Goal: Task Accomplishment & Management: Use online tool/utility

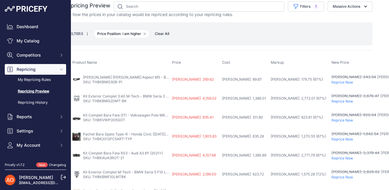
scroll to position [4, 0]
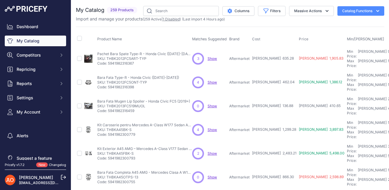
click at [174, 18] on link "1 Disabled" at bounding box center [171, 19] width 17 height 4
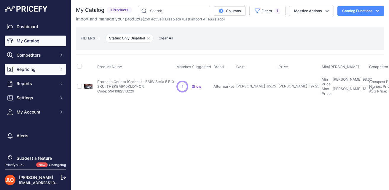
click at [44, 71] on span "Repricing" at bounding box center [36, 69] width 39 height 6
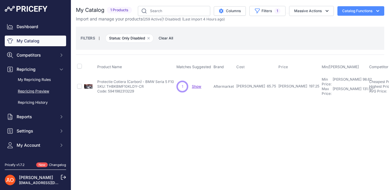
click at [43, 92] on link "Repricing Preview" at bounding box center [35, 91] width 61 height 10
click at [36, 80] on link "My Repricing Rules" at bounding box center [35, 80] width 61 height 10
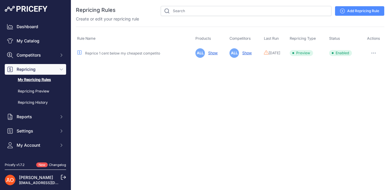
click at [36, 80] on link "My Repricing Rules" at bounding box center [35, 80] width 61 height 10
click at [373, 53] on icon "button" at bounding box center [373, 52] width 5 height 1
click at [368, 77] on button "Run Preview" at bounding box center [364, 74] width 38 height 9
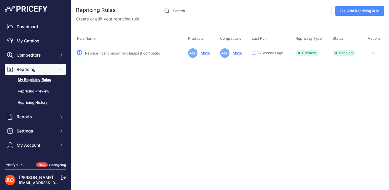
click at [43, 89] on link "Repricing Preview" at bounding box center [35, 91] width 61 height 10
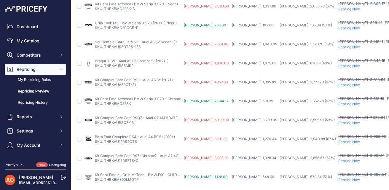
scroll to position [260, 0]
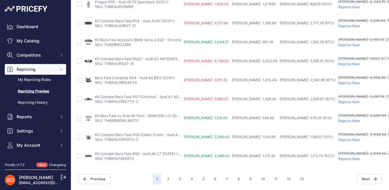
drag, startPoint x: 300, startPoint y: 177, endPoint x: 325, endPoint y: 160, distance: 29.9
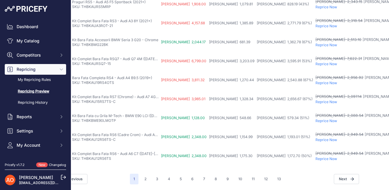
scroll to position [260, 28]
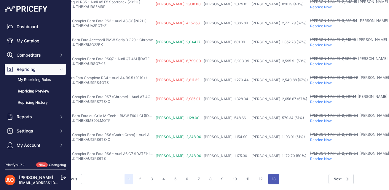
click at [274, 180] on button "13" at bounding box center [273, 179] width 11 height 11
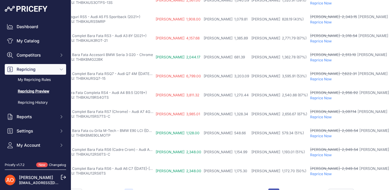
scroll to position [275, 28]
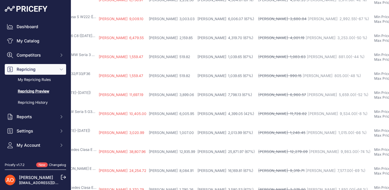
scroll to position [2, 85]
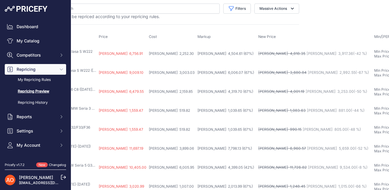
click at [306, 52] on span "RON 3,917.36 (-42 %)" at bounding box center [336, 53] width 60 height 4
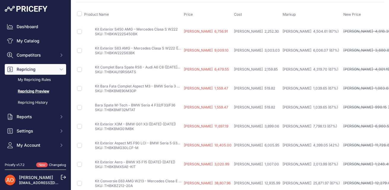
scroll to position [0, 0]
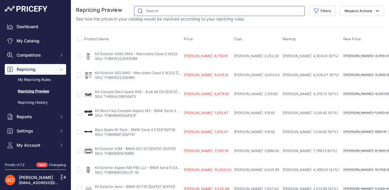
click at [165, 8] on input "text" at bounding box center [219, 11] width 171 height 10
type input "bmw"
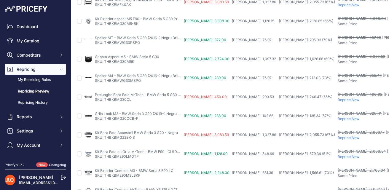
scroll to position [62, 0]
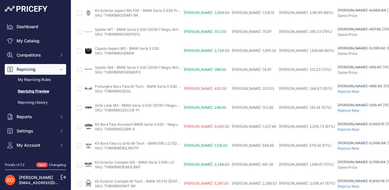
click at [29, 68] on span "Repricing" at bounding box center [36, 69] width 39 height 6
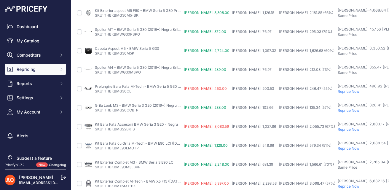
click at [29, 68] on span "Repricing" at bounding box center [36, 69] width 39 height 6
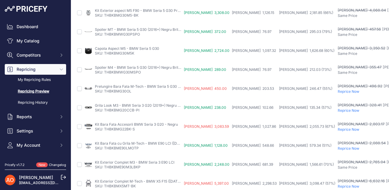
click at [34, 91] on link "Repricing Preview" at bounding box center [35, 91] width 61 height 10
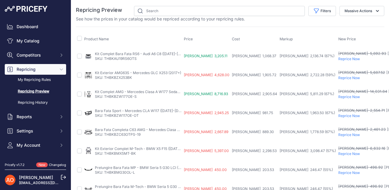
click at [37, 9] on img at bounding box center [26, 9] width 43 height 6
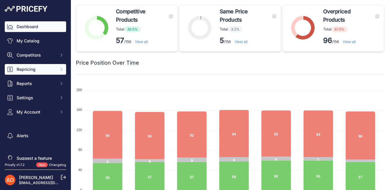
click at [32, 69] on span "Repricing" at bounding box center [36, 69] width 39 height 6
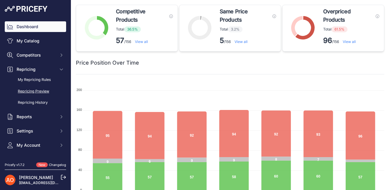
click at [34, 92] on link "Repricing Preview" at bounding box center [35, 91] width 61 height 10
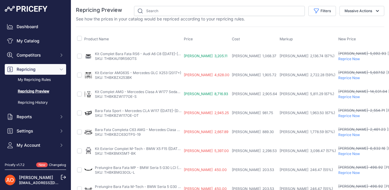
drag, startPoint x: 339, startPoint y: 174, endPoint x: 343, endPoint y: 174, distance: 3.3
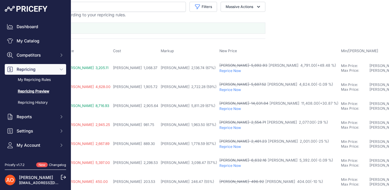
scroll to position [4, 0]
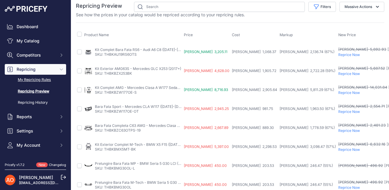
click at [36, 81] on link "My Repricing Rules" at bounding box center [35, 80] width 61 height 10
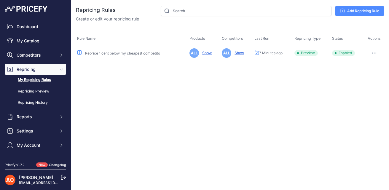
click at [374, 53] on button "button" at bounding box center [374, 53] width 12 height 8
click at [294, 97] on div "Close You are not connected to the internet." at bounding box center [230, 95] width 318 height 190
click at [39, 92] on link "Repricing Preview" at bounding box center [35, 91] width 61 height 10
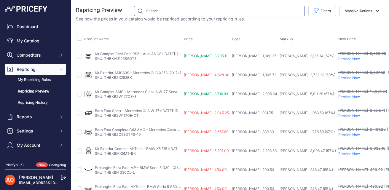
click at [189, 11] on input "text" at bounding box center [219, 11] width 171 height 10
click at [165, 12] on input "text" at bounding box center [219, 11] width 171 height 10
type input "bmw"
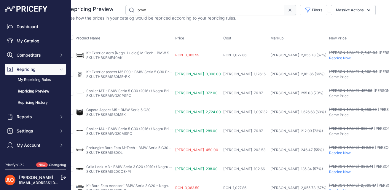
scroll to position [1, 0]
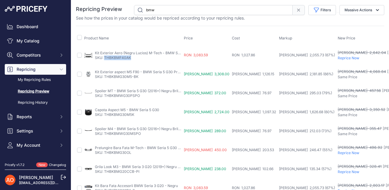
drag, startPoint x: 132, startPoint y: 57, endPoint x: 105, endPoint y: 58, distance: 27.6
click at [105, 58] on p "SKU: THBKBMF40AK" at bounding box center [138, 57] width 87 height 5
copy link "THBKBMF40AK"
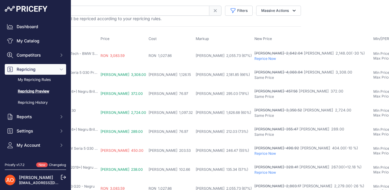
scroll to position [0, 78]
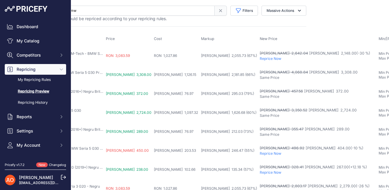
click at [260, 58] on p "Reprice Now" at bounding box center [318, 58] width 116 height 5
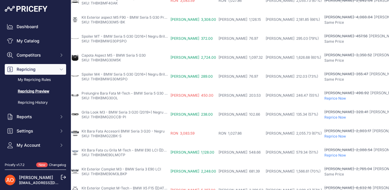
scroll to position [55, 5]
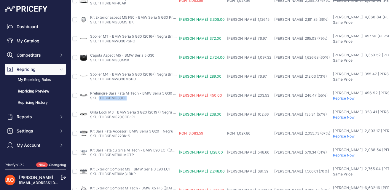
drag, startPoint x: 128, startPoint y: 99, endPoint x: 100, endPoint y: 99, distance: 28.1
click at [100, 99] on p "SKU: THBKBMG30OL" at bounding box center [133, 98] width 87 height 5
copy link "THBKBMG30OL"
click at [333, 99] on p "Reprice Now" at bounding box center [391, 98] width 116 height 5
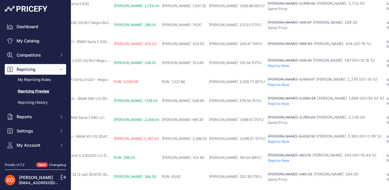
scroll to position [107, 69]
click at [268, 65] on p "Reprice Now" at bounding box center [326, 65] width 116 height 5
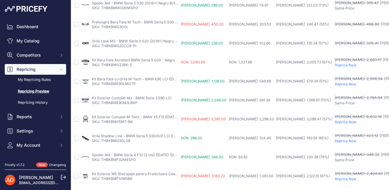
scroll to position [121, 3]
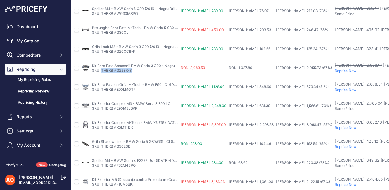
drag, startPoint x: 133, startPoint y: 71, endPoint x: 102, endPoint y: 71, distance: 31.1
click at [102, 71] on p "SKU: THBKBMG22BK-S" at bounding box center [133, 70] width 83 height 5
copy link "THBKBMG22BK-S"
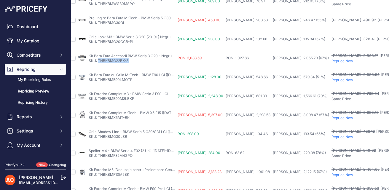
scroll to position [131, 0]
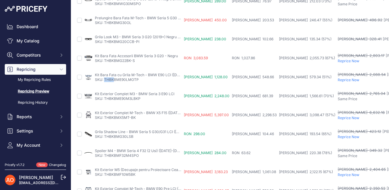
drag, startPoint x: 145, startPoint y: 79, endPoint x: 104, endPoint y: 80, distance: 41.2
click at [104, 80] on p "SKU: THBKBME90LMOTP" at bounding box center [138, 79] width 87 height 5
click at [104, 80] on link "SKU: THBKBME90LMOTP" at bounding box center [117, 79] width 44 height 4
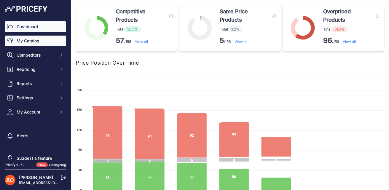
click at [38, 41] on link "My Catalog" at bounding box center [35, 41] width 61 height 11
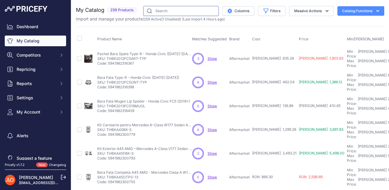
click at [175, 11] on input "text" at bounding box center [181, 11] width 76 height 10
paste input "THBKBMF40AK"
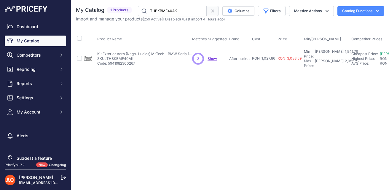
drag, startPoint x: 185, startPoint y: 10, endPoint x: 128, endPoint y: 3, distance: 57.8
click at [128, 3] on div "You are not connected to the internet. My Catalog" at bounding box center [230, 38] width 308 height 76
paste input "G30OL"
type input "THBKBMG30OL"
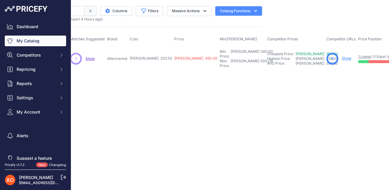
scroll to position [0, 128]
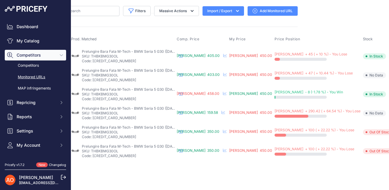
scroll to position [0, 91]
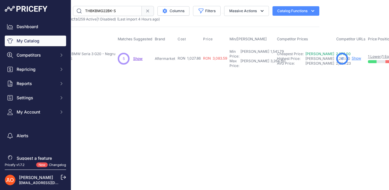
scroll to position [0, 70]
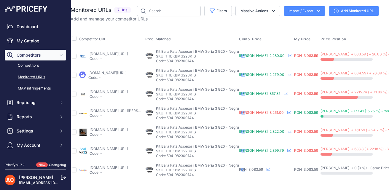
scroll to position [0, 3]
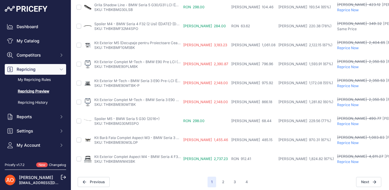
scroll to position [260, 1]
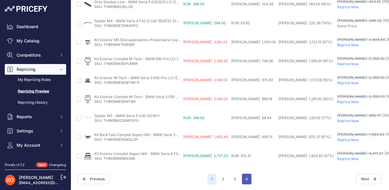
click at [247, 181] on button "4" at bounding box center [246, 179] width 9 height 11
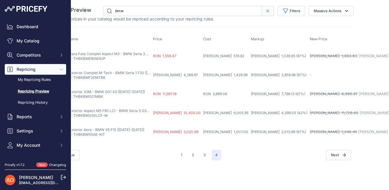
scroll to position [0, 15]
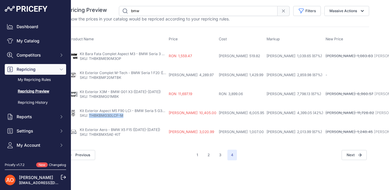
drag, startPoint x: 124, startPoint y: 115, endPoint x: 90, endPoint y: 114, distance: 34.7
click at [90, 114] on p "SKU: THBKBMG30LCF-M" at bounding box center [123, 115] width 87 height 5
copy link "THBKBMG30LCF-M"
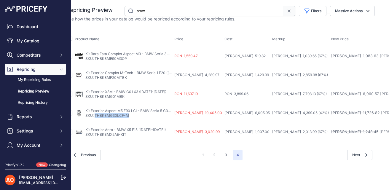
scroll to position [0, 0]
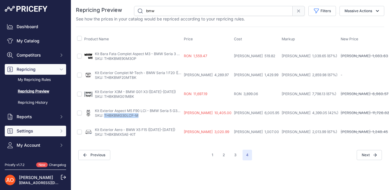
click at [45, 129] on span "Settings" at bounding box center [36, 131] width 39 height 6
click at [45, 130] on span "Settings" at bounding box center [36, 131] width 39 height 6
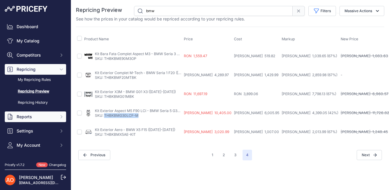
scroll to position [12, 0]
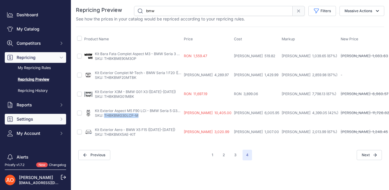
click at [33, 117] on span "Settings" at bounding box center [36, 119] width 39 height 6
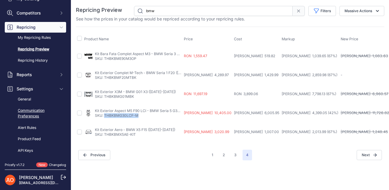
scroll to position [45, 0]
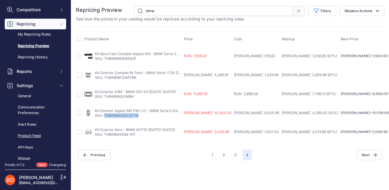
click at [34, 134] on link "Product Feed" at bounding box center [35, 136] width 61 height 10
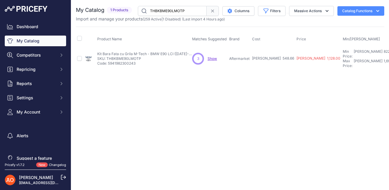
drag, startPoint x: 143, startPoint y: 57, endPoint x: 107, endPoint y: 57, distance: 36.4
click at [107, 57] on p "SKU: THBKBME90LMOTP" at bounding box center [144, 58] width 95 height 5
copy p "THBKBME90LMOTP"
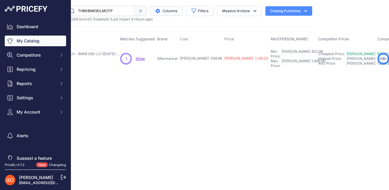
scroll to position [0, 76]
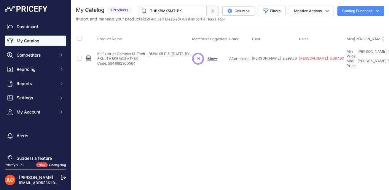
drag, startPoint x: 140, startPoint y: 56, endPoint x: 107, endPoint y: 56, distance: 33.2
click at [107, 56] on p "SKU: THBKBMX5MT-BK" at bounding box center [144, 58] width 95 height 5
copy p "THBKBMX5MT-BK"
drag, startPoint x: 138, startPoint y: 61, endPoint x: 120, endPoint y: 57, distance: 18.3
click at [110, 61] on p "Code: 5941982302988" at bounding box center [144, 63] width 95 height 5
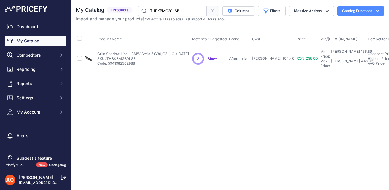
drag, startPoint x: 141, startPoint y: 55, endPoint x: 106, endPoint y: 56, distance: 34.4
click at [106, 56] on p "SKU: THBKBMG30LSB" at bounding box center [144, 58] width 95 height 5
copy p "THBKBMG30LSB"
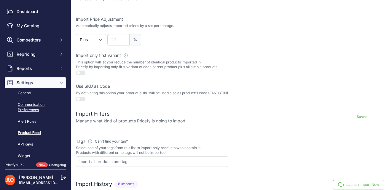
scroll to position [23, 0]
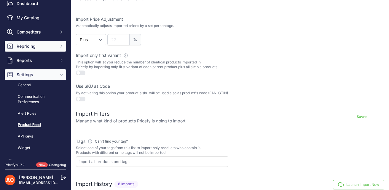
click at [39, 49] on button "Repricing" at bounding box center [35, 46] width 61 height 11
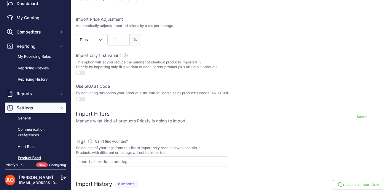
click at [40, 78] on link "Repricing History" at bounding box center [35, 79] width 61 height 10
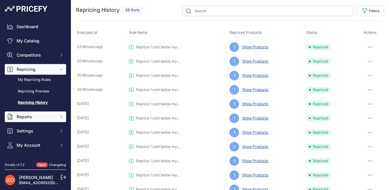
click at [30, 115] on span "Reports" at bounding box center [36, 117] width 39 height 6
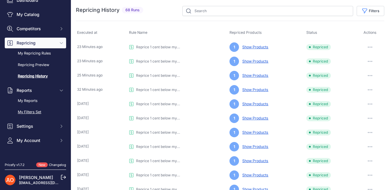
scroll to position [28, 0]
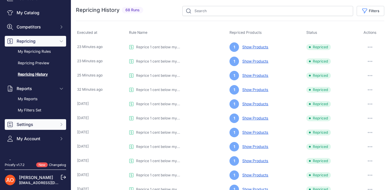
click at [35, 129] on button "Settings" at bounding box center [35, 124] width 61 height 11
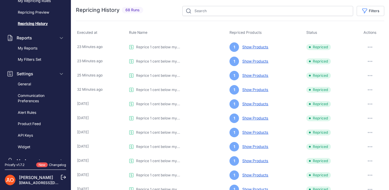
scroll to position [86, 0]
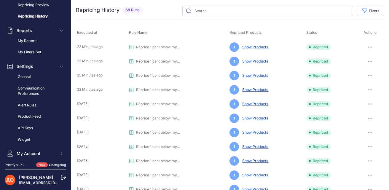
click at [30, 119] on link "Product Feed" at bounding box center [35, 116] width 61 height 10
